Goal: Task Accomplishment & Management: Manage account settings

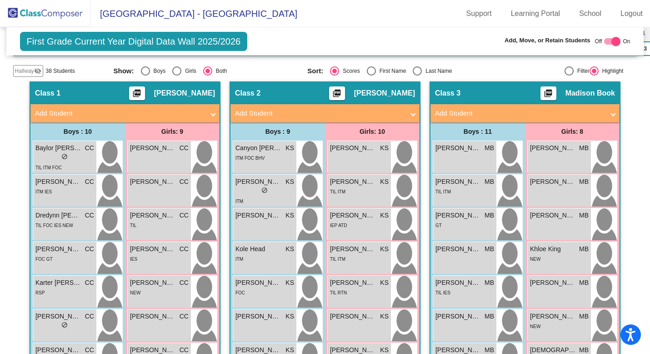
scroll to position [225, 0]
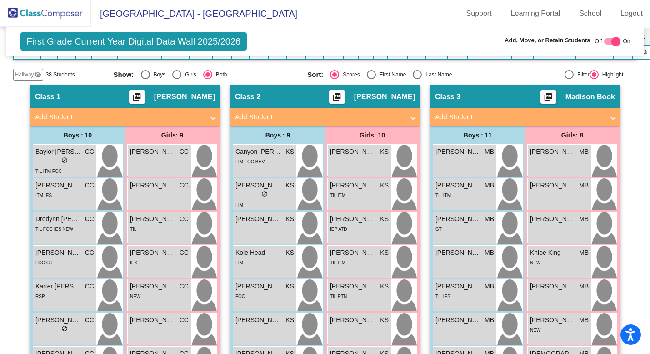
click at [44, 12] on img at bounding box center [45, 13] width 91 height 27
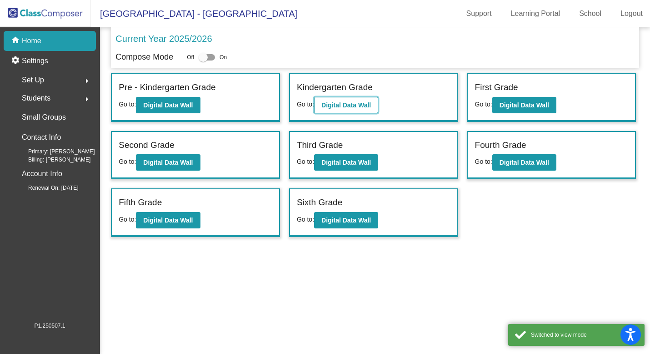
click at [339, 106] on b "Digital Data Wall" at bounding box center [347, 104] width 50 height 7
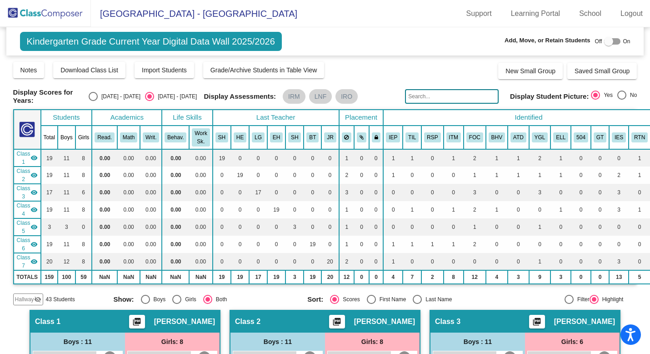
click at [39, 10] on img at bounding box center [45, 13] width 91 height 27
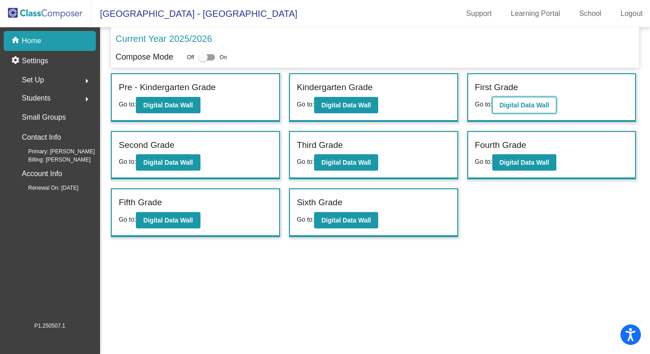
click at [522, 102] on b "Digital Data Wall" at bounding box center [525, 104] width 50 height 7
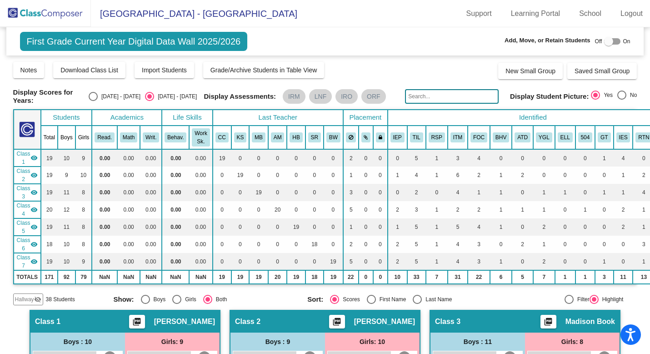
click at [48, 13] on img at bounding box center [45, 13] width 91 height 27
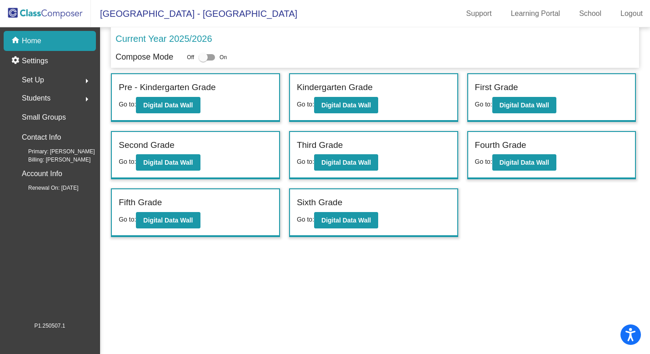
click at [53, 78] on div "Set Up arrow_right" at bounding box center [52, 80] width 87 height 18
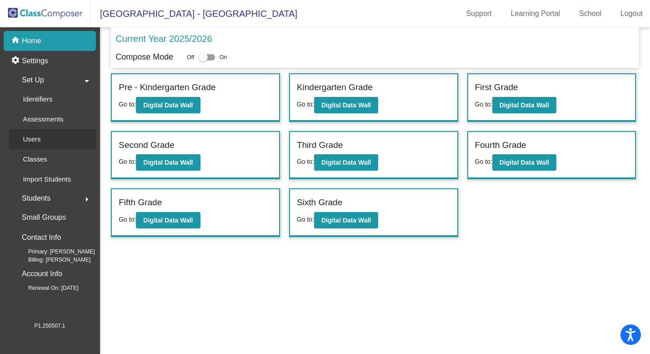
click at [39, 135] on p "Users" at bounding box center [32, 139] width 18 height 11
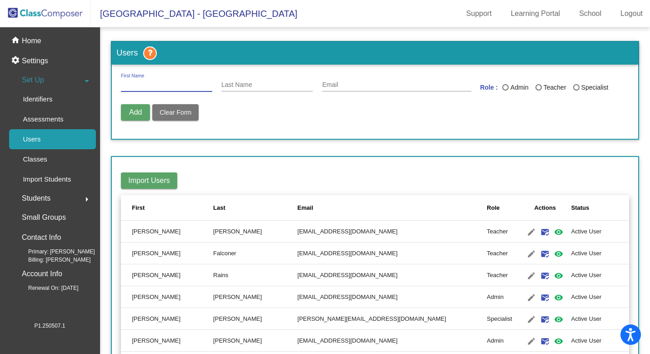
click at [133, 85] on input "First Name" at bounding box center [166, 84] width 91 height 7
type input "m"
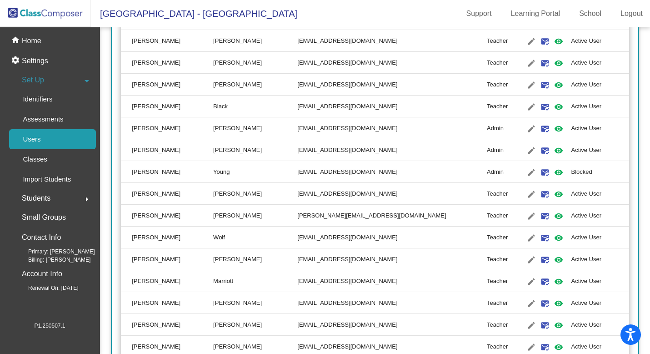
scroll to position [1021, 0]
click at [553, 301] on mat-icon "visibility" at bounding box center [558, 302] width 11 height 11
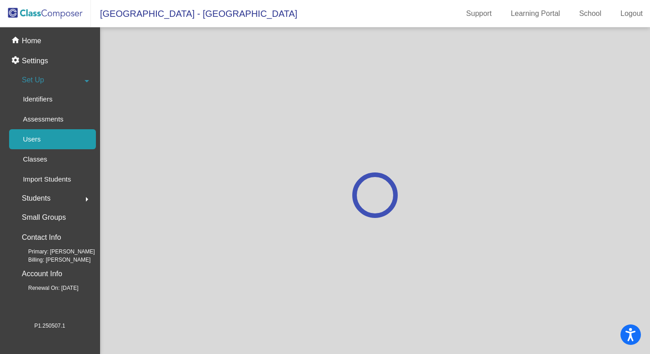
scroll to position [0, 0]
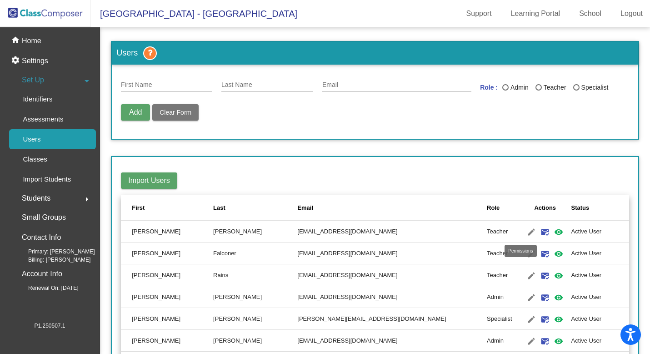
click at [553, 232] on mat-icon "visibility" at bounding box center [558, 231] width 11 height 11
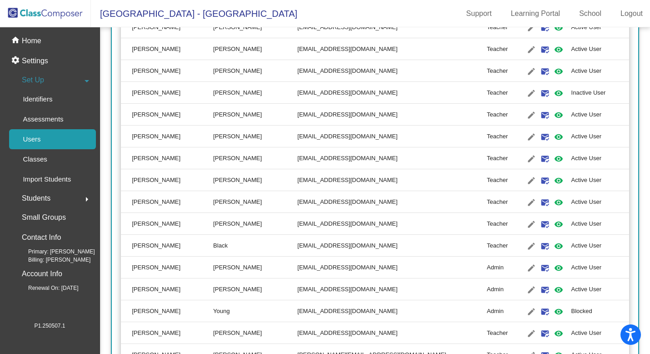
scroll to position [885, 0]
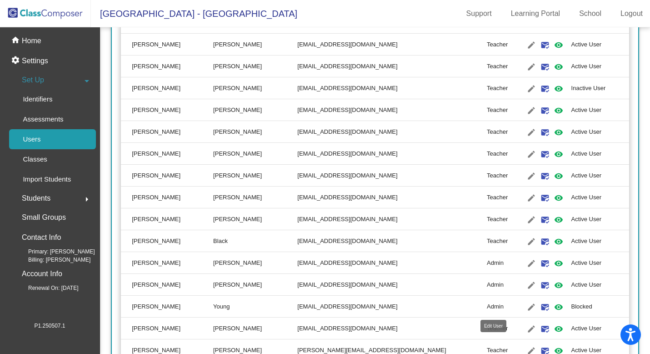
click at [526, 306] on mat-icon "edit" at bounding box center [531, 307] width 11 height 11
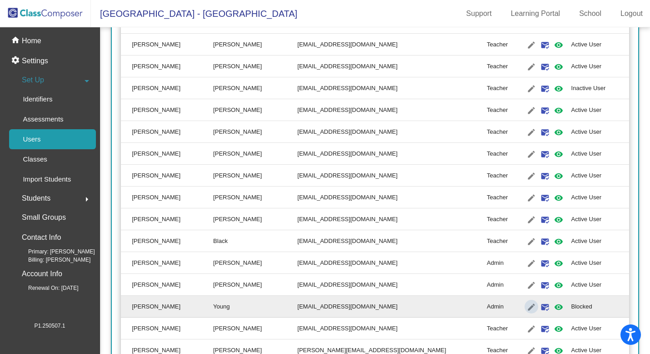
type input "[PERSON_NAME]"
type input "Young"
type input "[EMAIL_ADDRESS][DOMAIN_NAME]"
radio input "true"
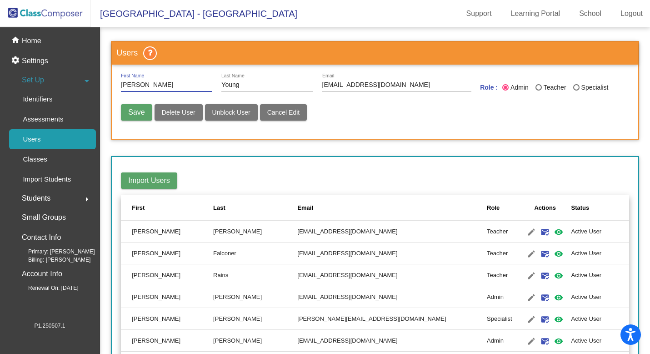
click at [227, 112] on span "Unblock User" at bounding box center [231, 112] width 38 height 7
radio input "false"
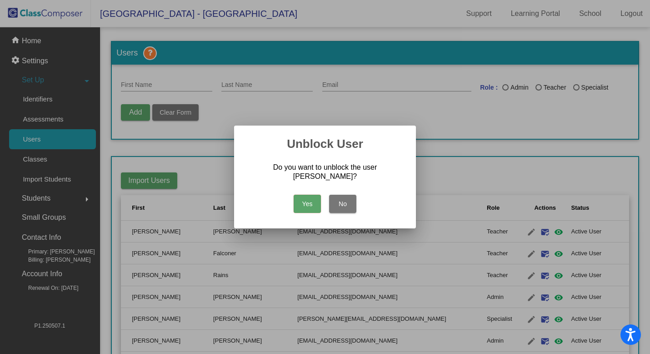
click at [306, 197] on button "Yes" at bounding box center [307, 204] width 27 height 18
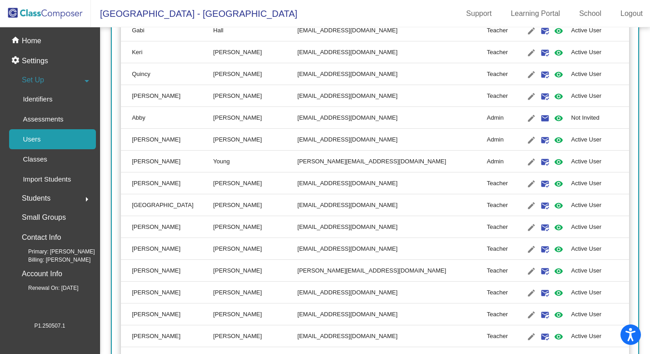
scroll to position [487, 0]
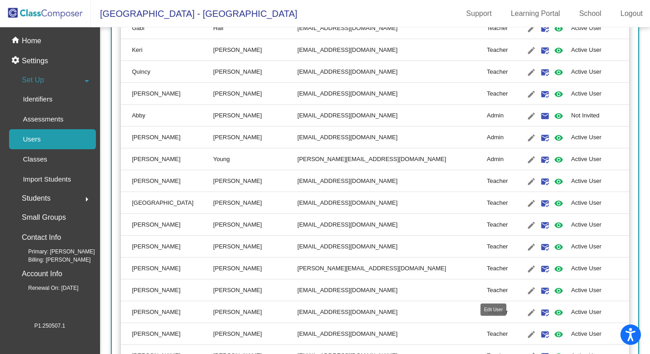
click at [526, 292] on mat-icon "edit" at bounding box center [531, 290] width 11 height 11
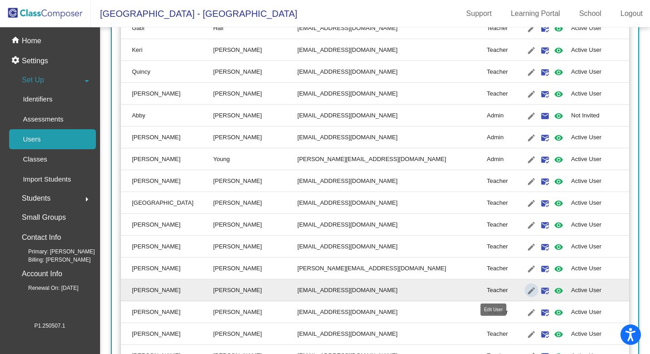
type input "[PERSON_NAME]"
type input "[EMAIL_ADDRESS][DOMAIN_NAME]"
radio input "true"
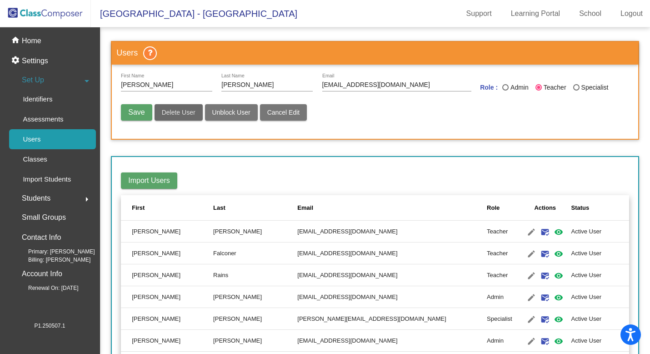
click at [172, 115] on span "Delete User" at bounding box center [179, 112] width 34 height 7
radio input "false"
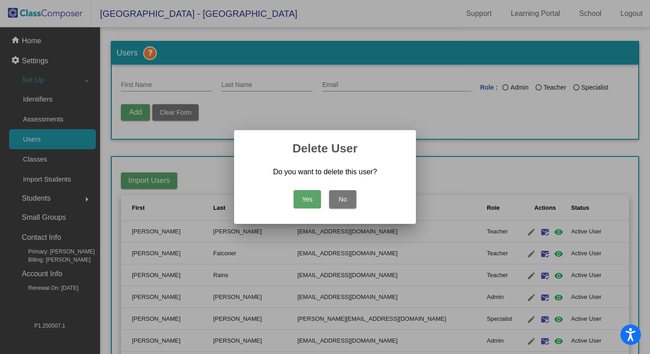
click at [300, 197] on button "Yes" at bounding box center [307, 199] width 27 height 18
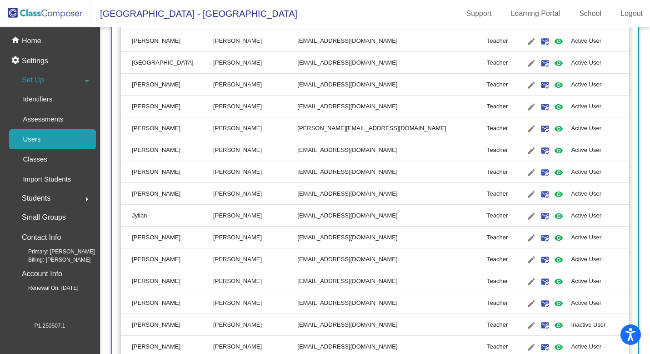
scroll to position [632, 0]
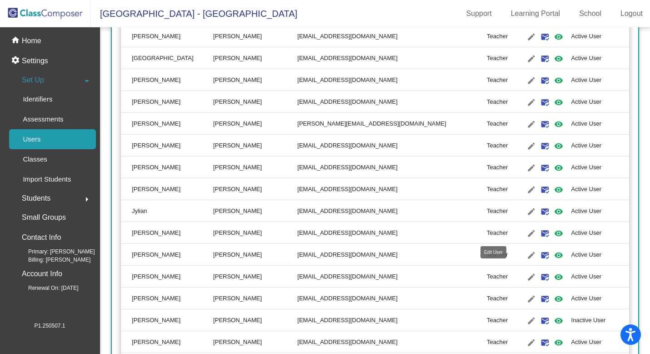
click at [526, 233] on mat-icon "edit" at bounding box center [531, 233] width 11 height 11
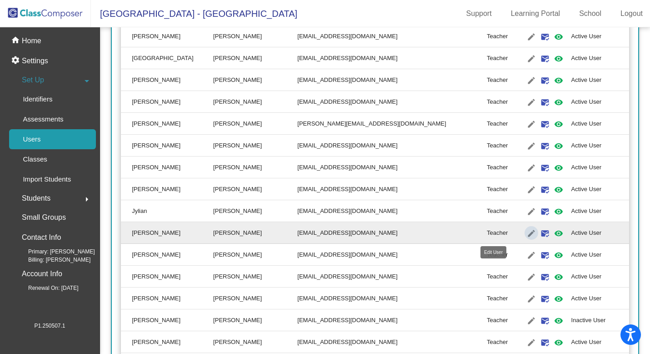
type input "[PERSON_NAME]"
type input "[EMAIL_ADDRESS][DOMAIN_NAME]"
radio input "true"
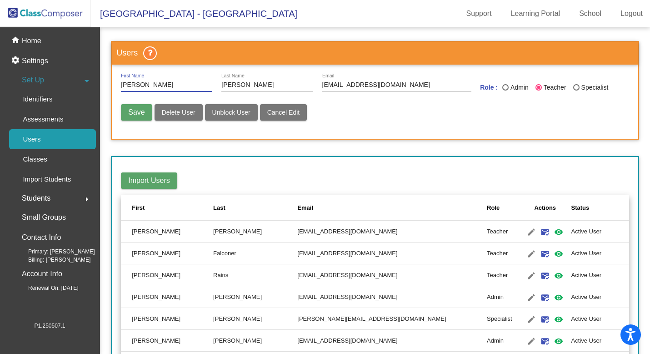
click at [181, 112] on span "Delete User" at bounding box center [179, 112] width 34 height 7
radio input "false"
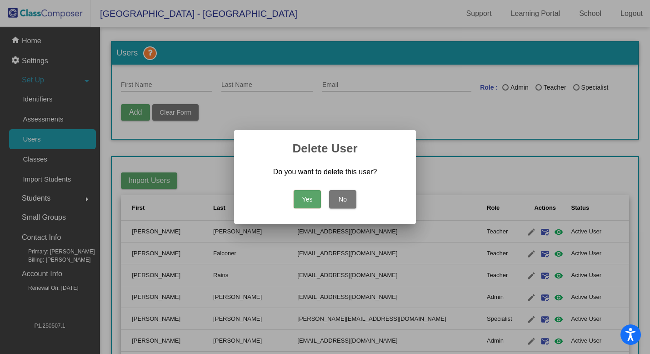
click at [307, 199] on button "Yes" at bounding box center [307, 199] width 27 height 18
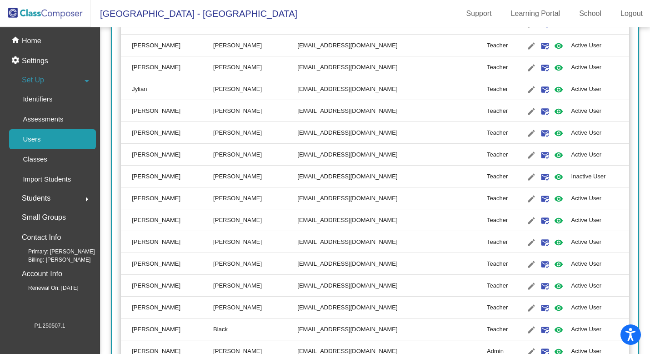
scroll to position [756, 0]
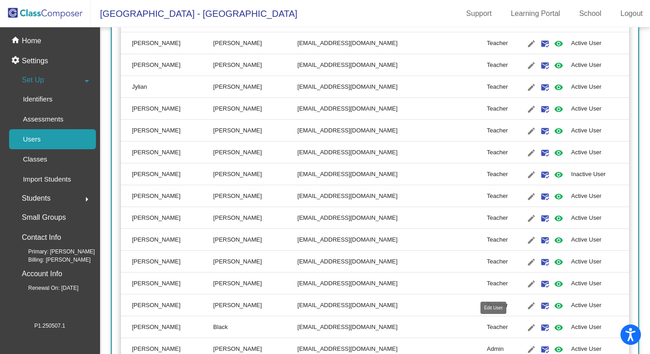
click at [526, 329] on mat-icon "edit" at bounding box center [531, 327] width 11 height 11
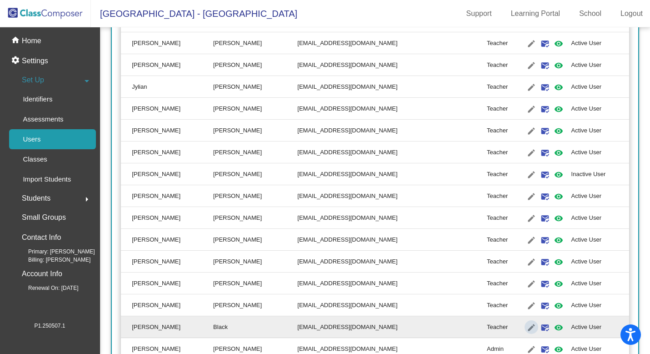
type input "[PERSON_NAME]"
type input "Black"
type input "[EMAIL_ADDRESS][DOMAIN_NAME]"
radio input "true"
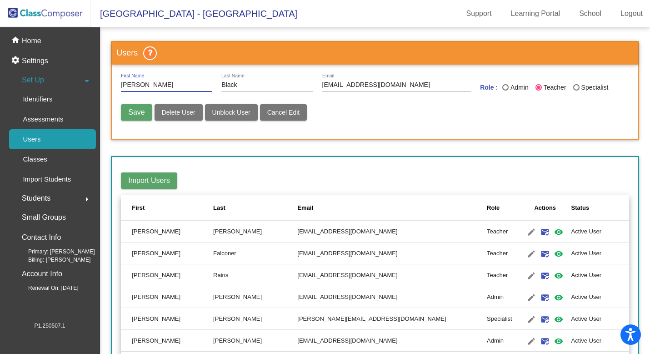
click at [170, 113] on span "Delete User" at bounding box center [179, 112] width 34 height 7
radio input "false"
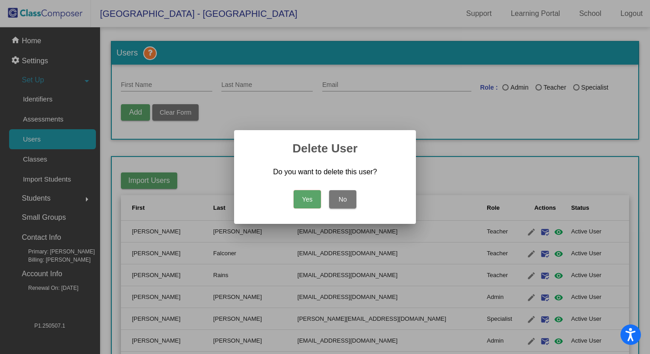
click at [305, 201] on button "Yes" at bounding box center [307, 199] width 27 height 18
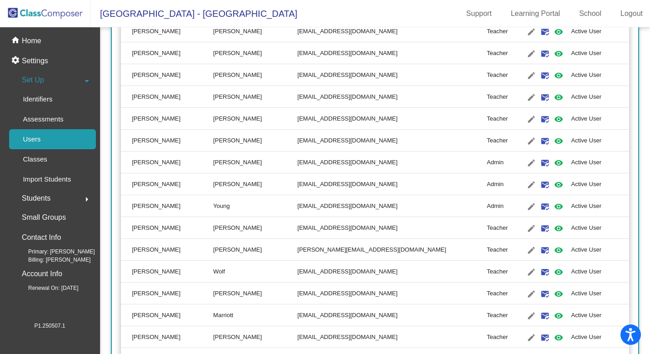
scroll to position [925, 0]
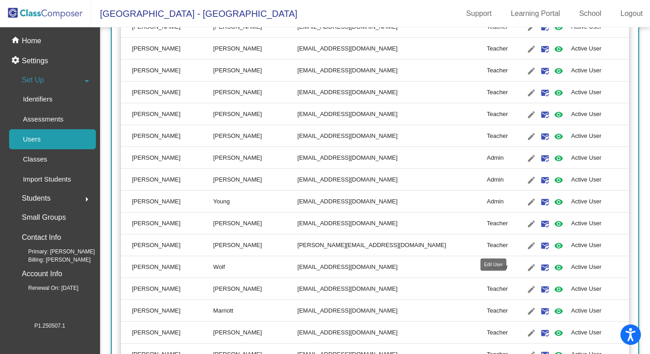
click at [526, 245] on mat-icon "edit" at bounding box center [531, 245] width 11 height 11
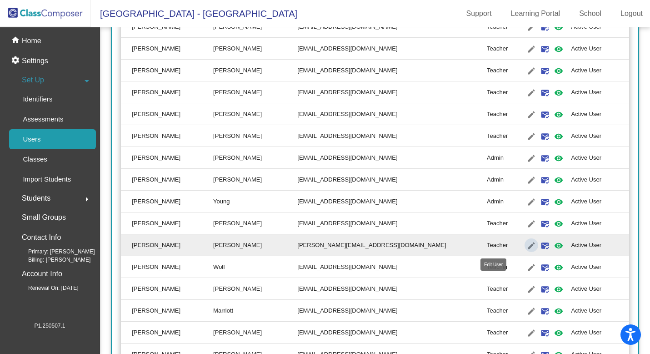
type input "[PERSON_NAME]"
type input "[PERSON_NAME][EMAIL_ADDRESS][DOMAIN_NAME]"
radio input "true"
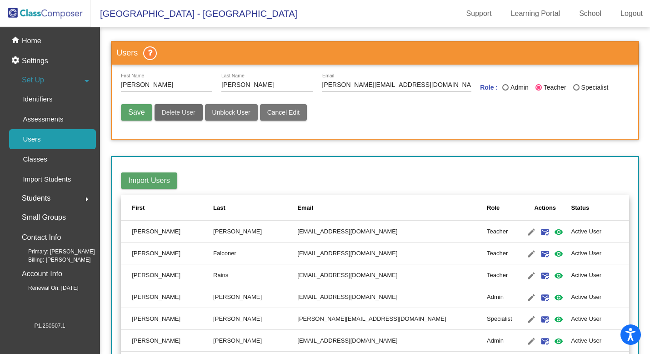
click at [185, 111] on span "Delete User" at bounding box center [179, 112] width 34 height 7
radio input "false"
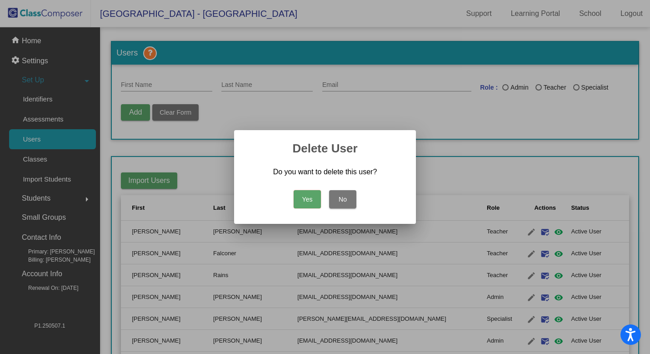
click at [309, 192] on button "Yes" at bounding box center [307, 199] width 27 height 18
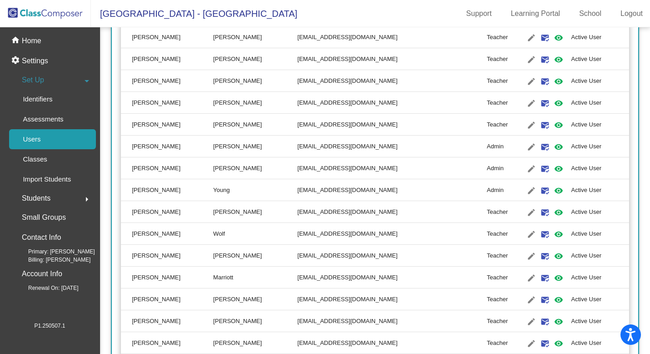
scroll to position [940, 0]
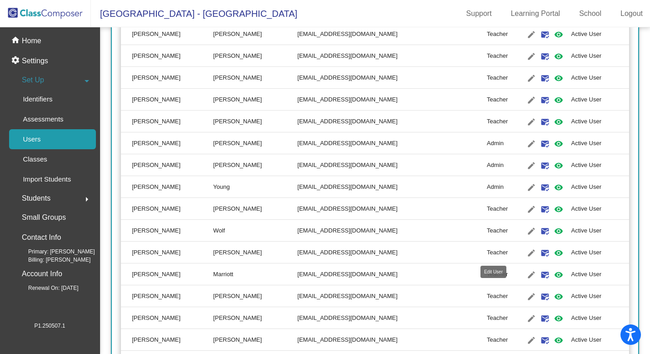
click at [526, 251] on mat-icon "edit" at bounding box center [531, 252] width 11 height 11
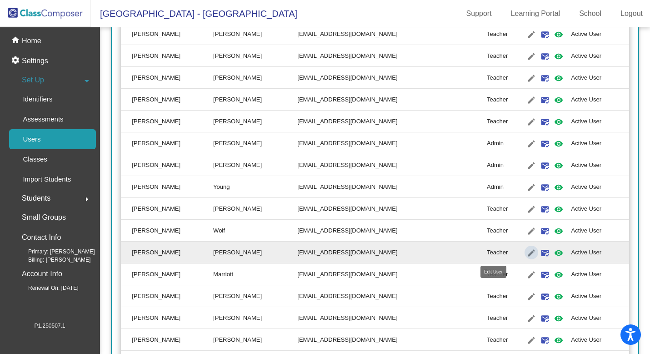
type input "[PERSON_NAME]"
type input "[EMAIL_ADDRESS][DOMAIN_NAME]"
radio input "true"
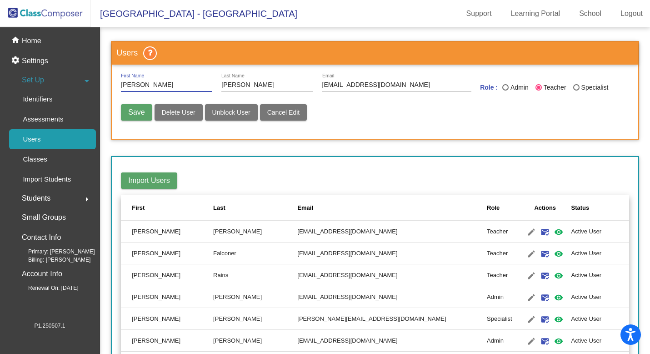
click at [174, 112] on span "Delete User" at bounding box center [179, 112] width 34 height 7
radio input "false"
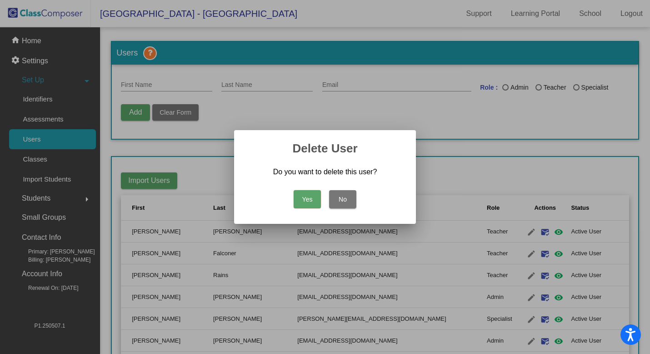
click at [311, 204] on button "Yes" at bounding box center [307, 199] width 27 height 18
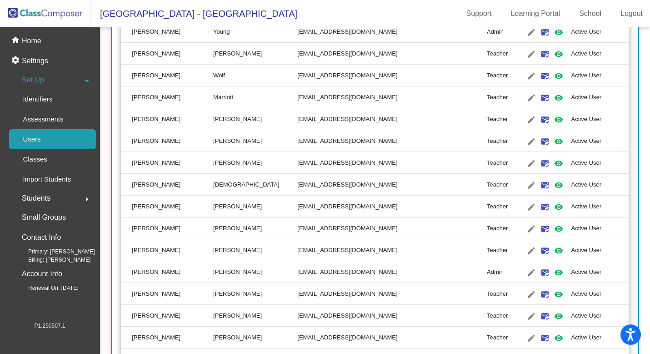
scroll to position [1096, 0]
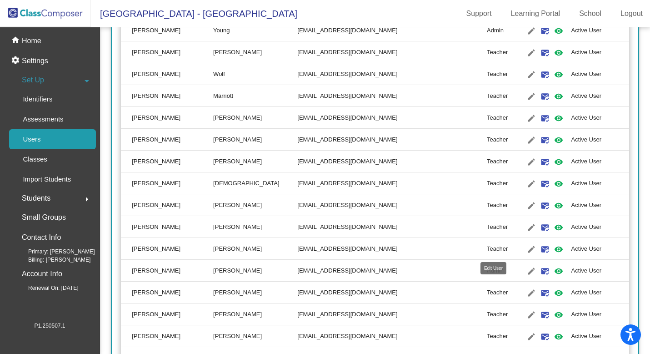
click at [526, 247] on mat-icon "edit" at bounding box center [531, 249] width 11 height 11
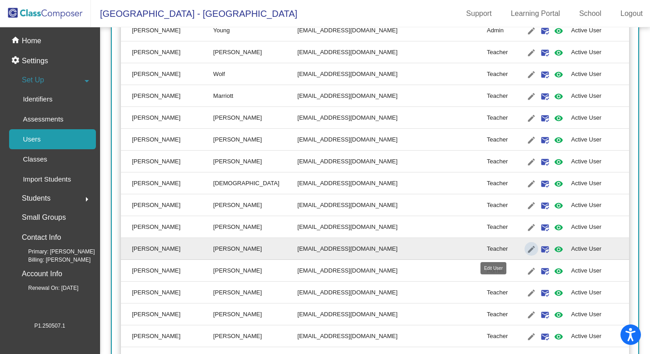
type input "[PERSON_NAME]"
type input "[EMAIL_ADDRESS][DOMAIN_NAME]"
radio input "true"
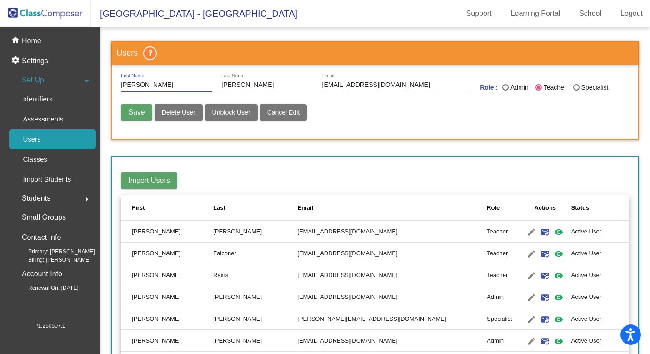
click at [288, 114] on span "Cancel Edit" at bounding box center [283, 112] width 33 height 7
radio input "false"
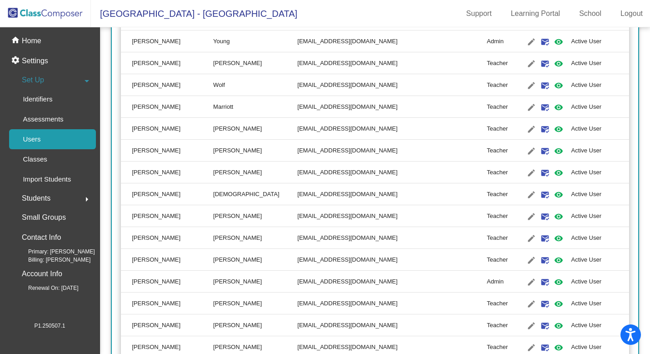
scroll to position [1099, 0]
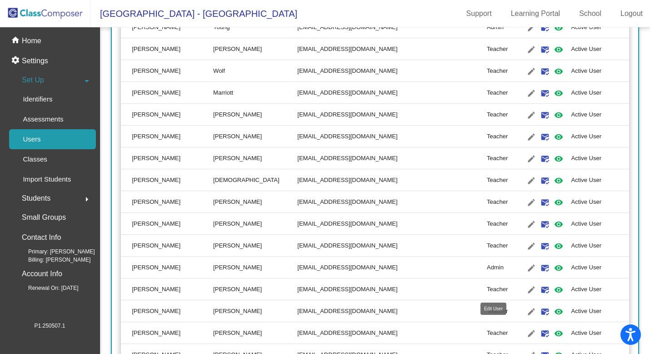
click at [526, 288] on mat-icon "edit" at bounding box center [531, 289] width 11 height 11
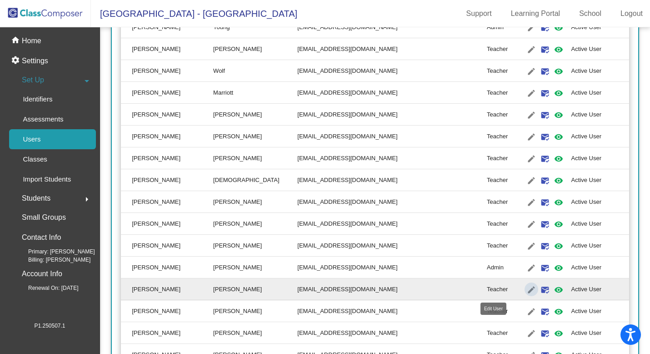
type input "[PERSON_NAME]"
type input "[EMAIL_ADDRESS][DOMAIN_NAME]"
radio input "true"
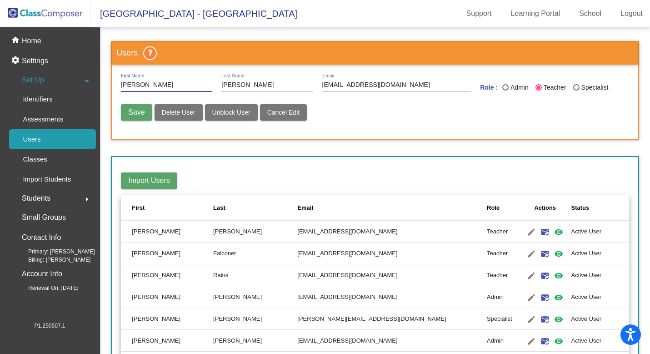
click at [173, 113] on span "Delete User" at bounding box center [179, 112] width 34 height 7
radio input "false"
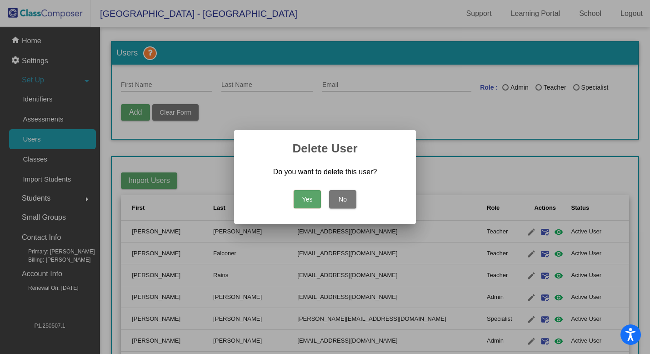
click at [308, 202] on button "Yes" at bounding box center [307, 199] width 27 height 18
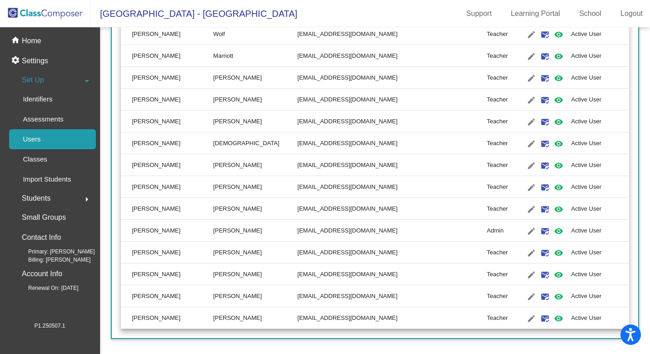
scroll to position [1137, 0]
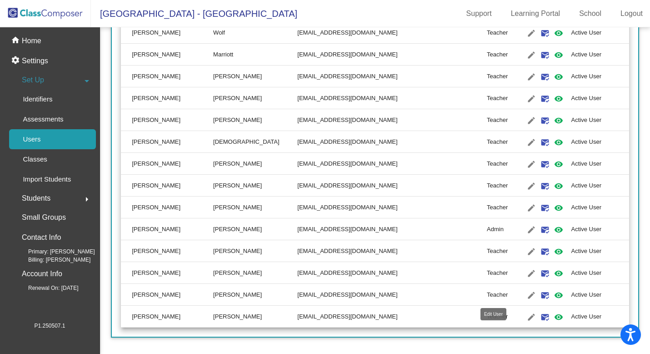
click at [526, 292] on mat-icon "edit" at bounding box center [531, 295] width 11 height 11
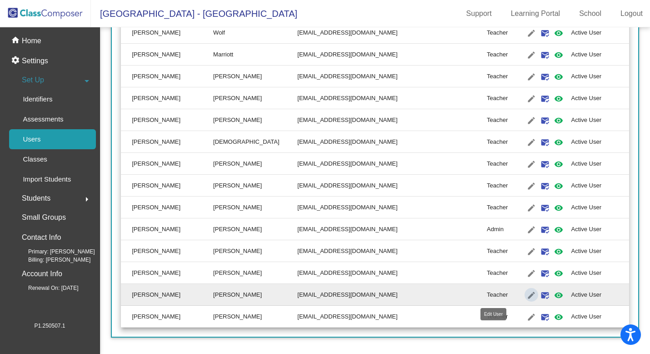
type input "[PERSON_NAME]"
type input "[EMAIL_ADDRESS][DOMAIN_NAME]"
radio input "true"
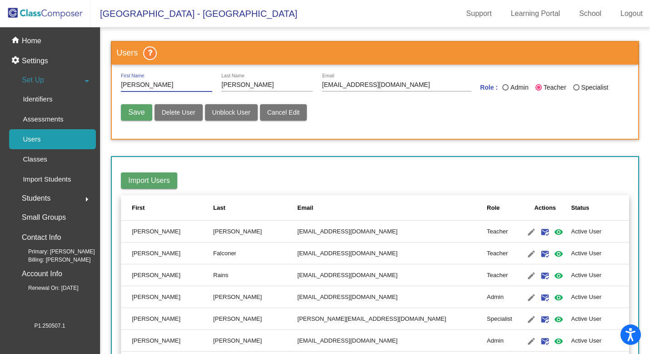
click at [182, 111] on span "Delete User" at bounding box center [179, 112] width 34 height 7
radio input "false"
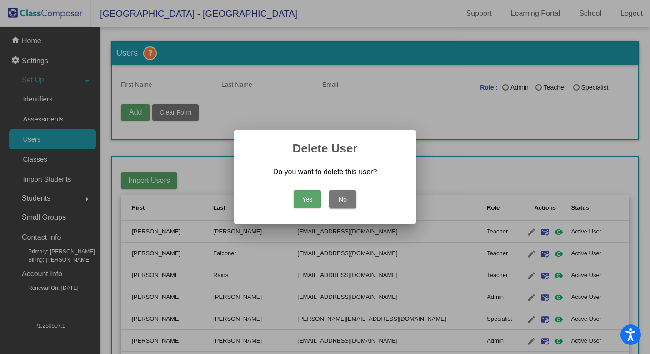
click at [307, 198] on button "Yes" at bounding box center [307, 199] width 27 height 18
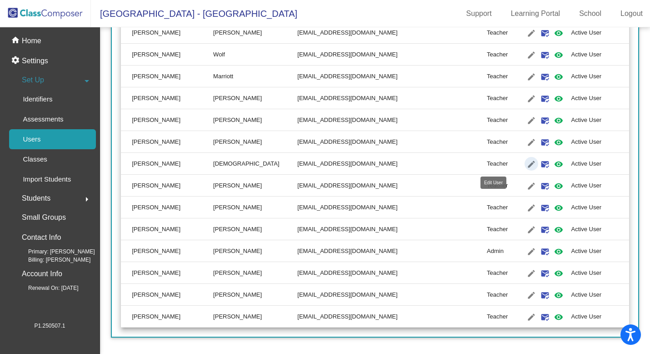
click at [526, 163] on mat-icon "edit" at bounding box center [531, 164] width 11 height 11
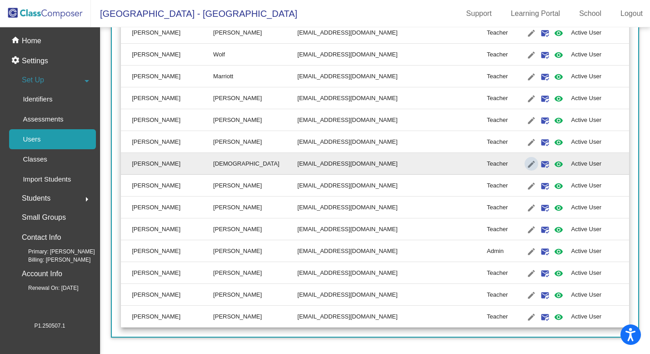
type input "[PERSON_NAME]"
type input "[DEMOGRAPHIC_DATA]"
type input "[EMAIL_ADDRESS][DOMAIN_NAME]"
radio input "true"
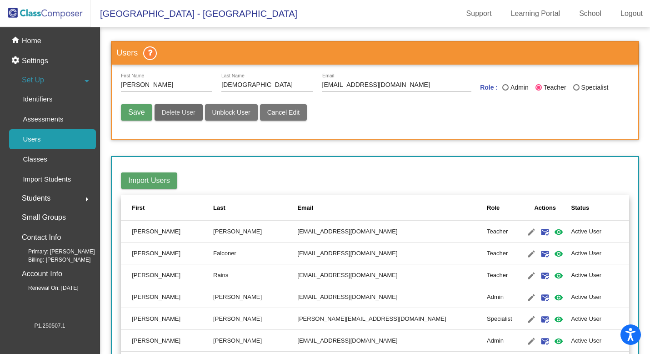
click at [176, 115] on span "Delete User" at bounding box center [179, 112] width 34 height 7
radio input "false"
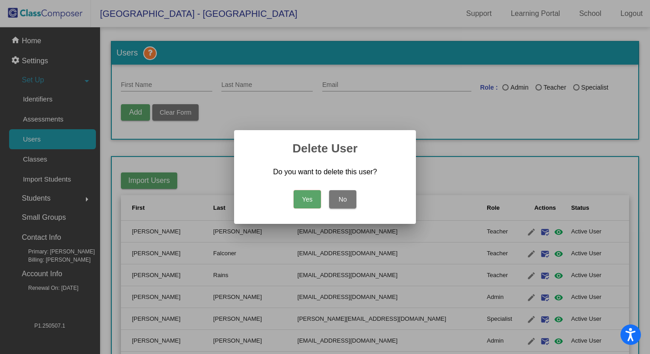
click at [303, 201] on button "Yes" at bounding box center [307, 199] width 27 height 18
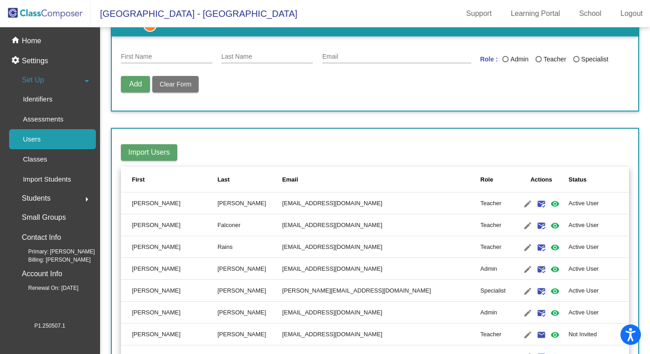
scroll to position [19, 0]
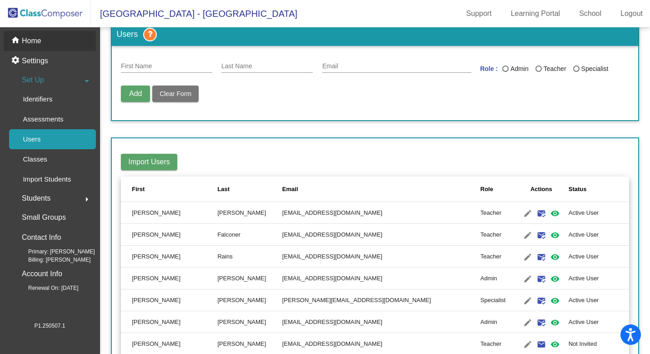
click at [51, 43] on div "home Home" at bounding box center [50, 41] width 92 height 20
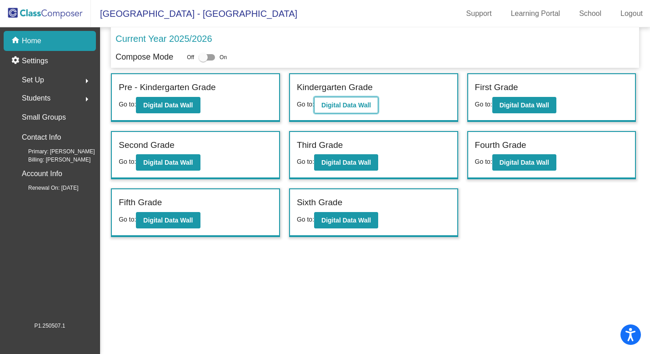
click at [357, 105] on b "Digital Data Wall" at bounding box center [347, 104] width 50 height 7
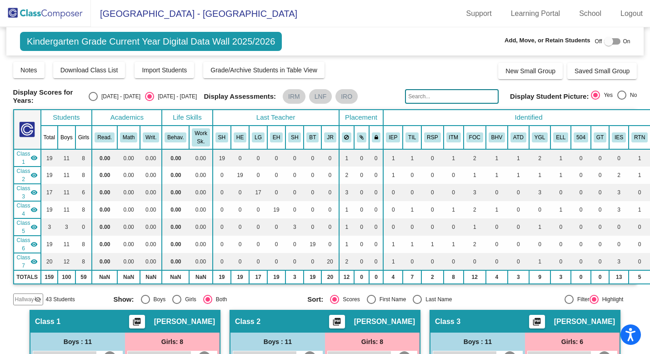
click at [421, 99] on input "text" at bounding box center [452, 96] width 94 height 15
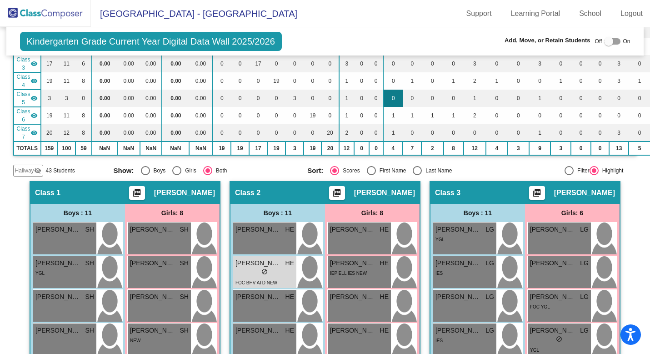
scroll to position [128, 0]
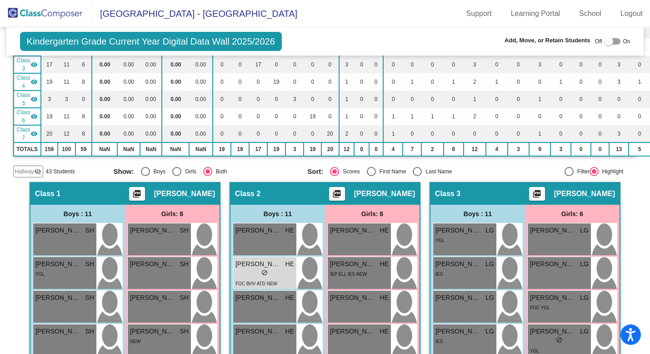
type input "[PERSON_NAME]"
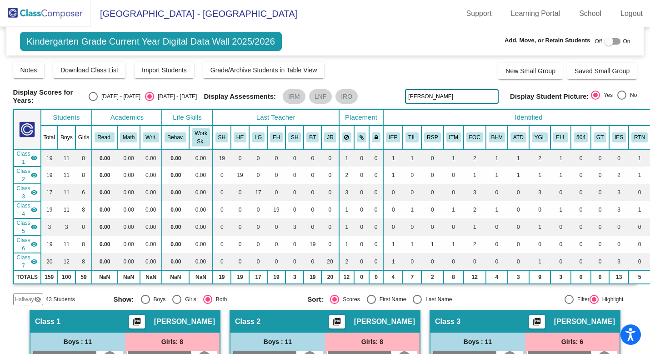
click at [62, 19] on img at bounding box center [45, 13] width 91 height 27
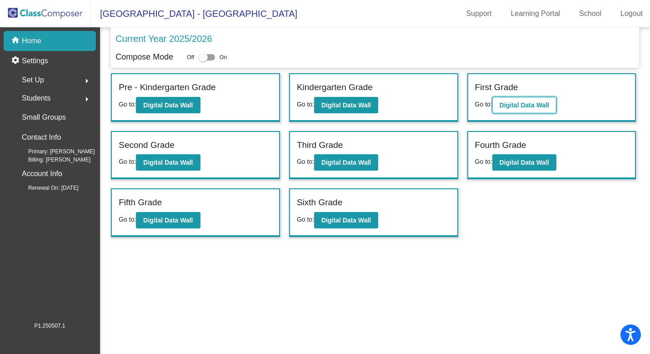
click at [529, 102] on b "Digital Data Wall" at bounding box center [525, 104] width 50 height 7
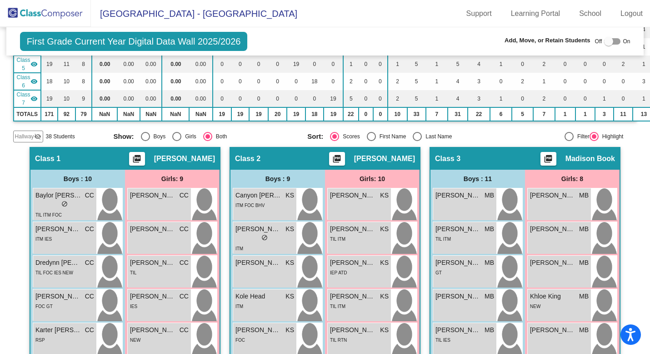
scroll to position [159, 0]
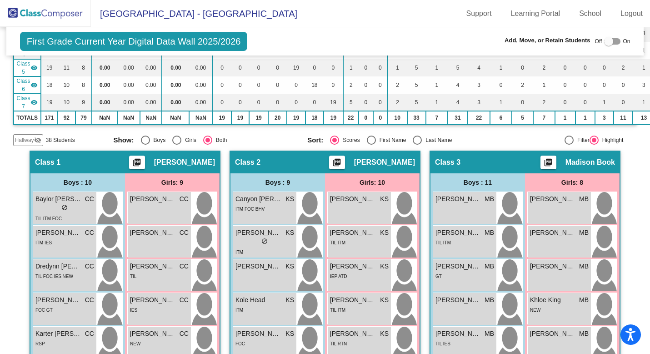
click at [29, 136] on span "Hallway" at bounding box center [24, 140] width 19 height 8
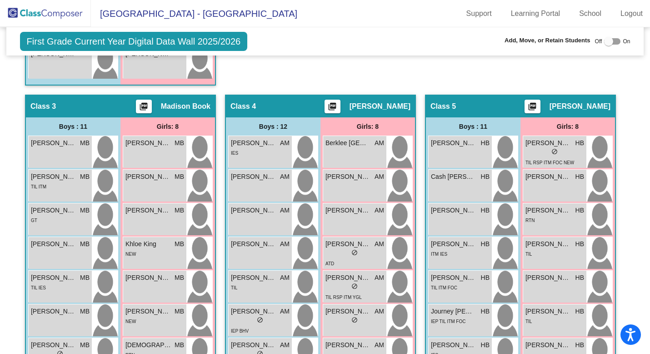
scroll to position [911, 0]
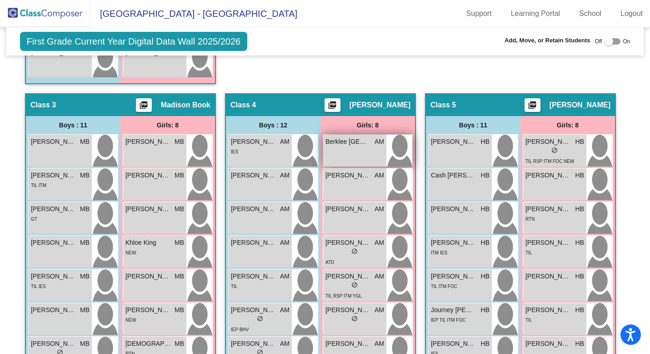
drag, startPoint x: 461, startPoint y: 150, endPoint x: 383, endPoint y: 141, distance: 78.8
click at [383, 141] on div "Hallway - Hallway Class picture_as_pdf Add Student First Name Last Name Student…" at bounding box center [325, 171] width 624 height 1546
click at [606, 41] on div at bounding box center [608, 41] width 9 height 9
checkbox input "true"
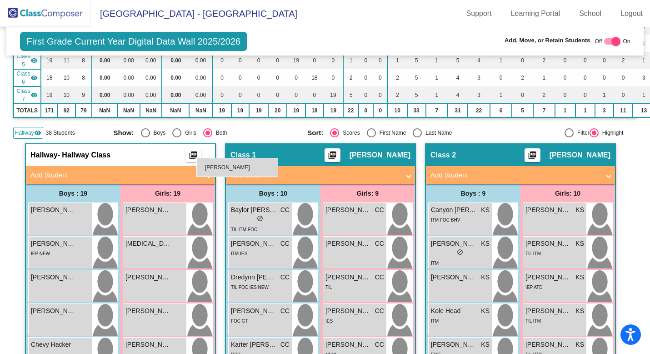
scroll to position [159, 0]
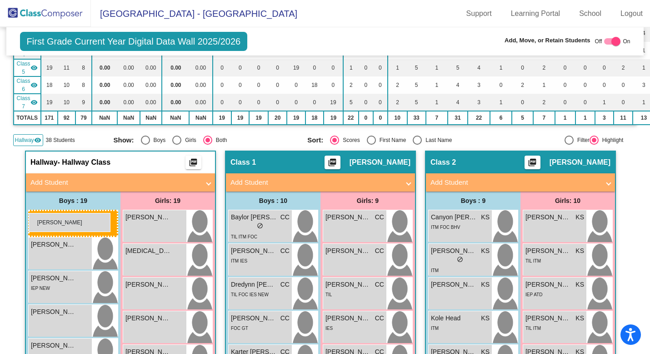
drag, startPoint x: 479, startPoint y: 160, endPoint x: 29, endPoint y: 213, distance: 453.3
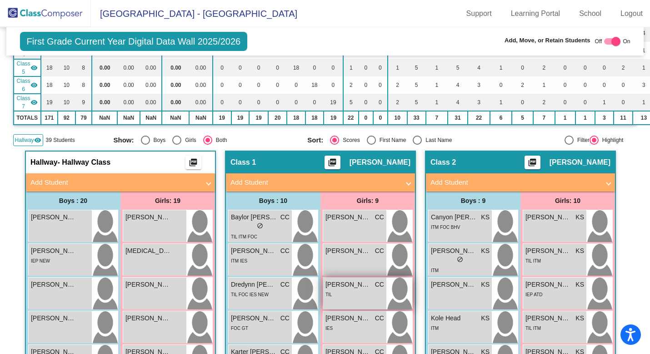
scroll to position [164, 0]
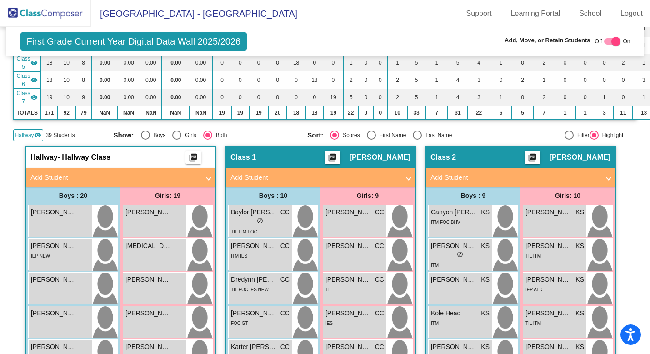
click at [31, 132] on span "Hallway" at bounding box center [24, 135] width 19 height 8
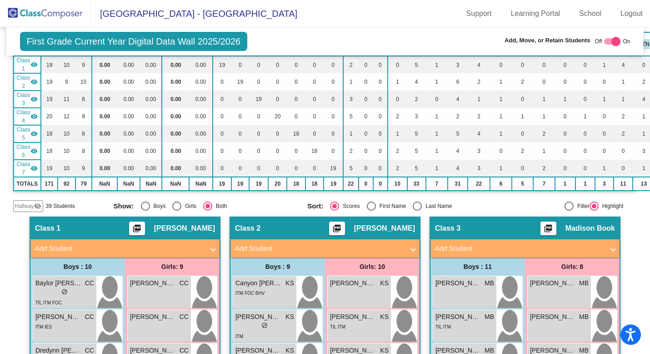
scroll to position [90, 0]
